Goal: Information Seeking & Learning: Learn about a topic

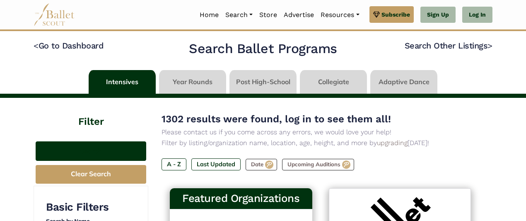
click at [117, 156] on button "Search" at bounding box center [91, 150] width 111 height 19
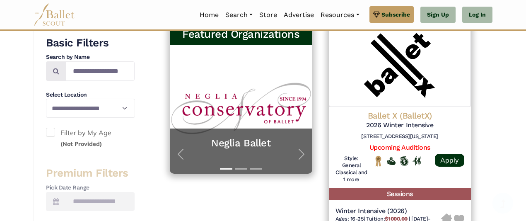
scroll to position [166, 0]
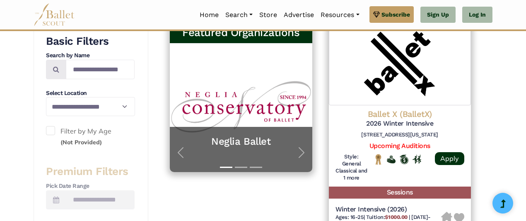
click at [51, 132] on span at bounding box center [50, 130] width 9 height 9
click at [96, 139] on small "(Not Provided)" at bounding box center [80, 141] width 41 height 7
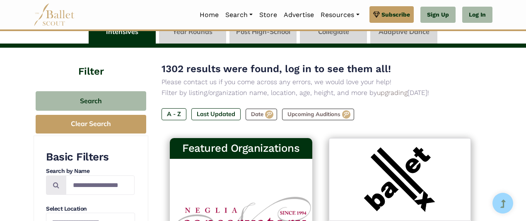
scroll to position [50, 0]
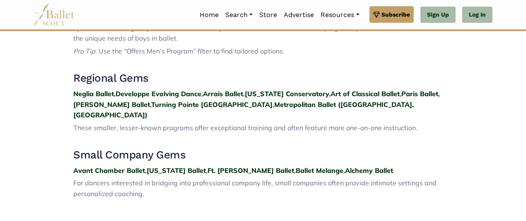
scroll to position [895, 0]
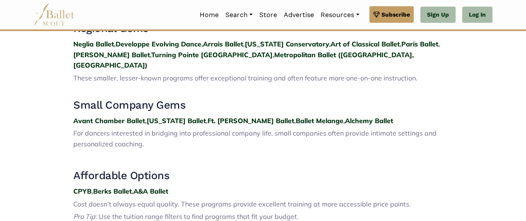
click at [212, 169] on h3 "Affordable Options" at bounding box center [263, 176] width 380 height 14
click at [257, 152] on h3 at bounding box center [263, 159] width 380 height 14
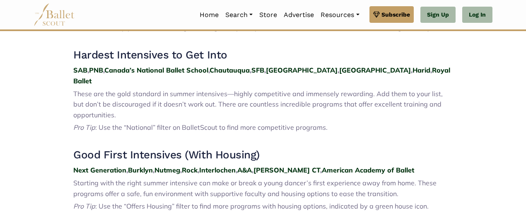
scroll to position [315, 0]
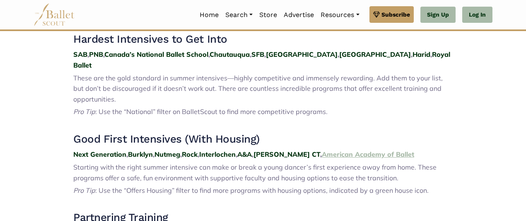
click at [332, 150] on strong "American Academy of Ballet" at bounding box center [368, 154] width 92 height 8
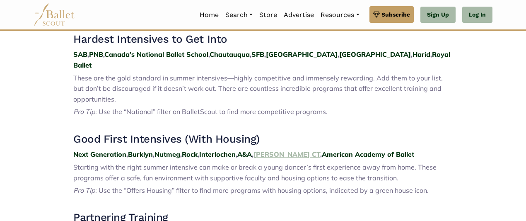
click at [272, 150] on strong "John Cranko CT" at bounding box center [287, 154] width 67 height 8
click at [192, 150] on strong "Rock" at bounding box center [190, 154] width 16 height 8
click at [286, 56] on strong "Houston" at bounding box center [302, 54] width 72 height 8
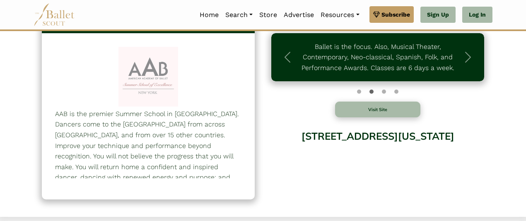
scroll to position [33, 0]
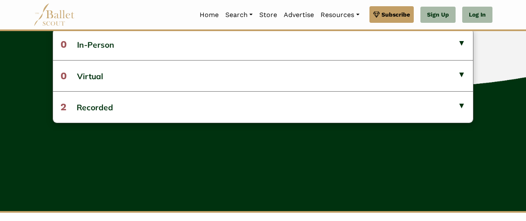
scroll to position [265, 0]
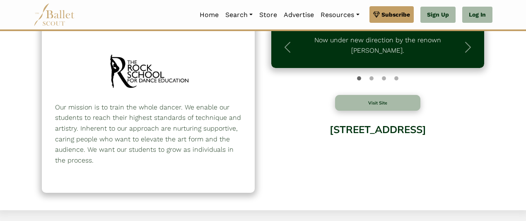
scroll to position [50, 0]
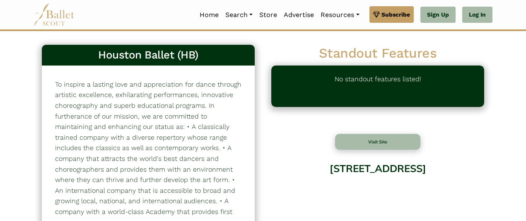
click at [187, 116] on p "To inspire a lasting love and appreciation for dance through artistic excellenc…" at bounding box center [148, 169] width 186 height 180
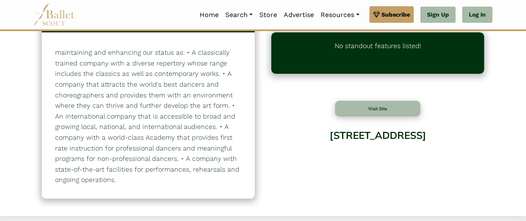
scroll to position [50, 0]
